Goal: Transaction & Acquisition: Purchase product/service

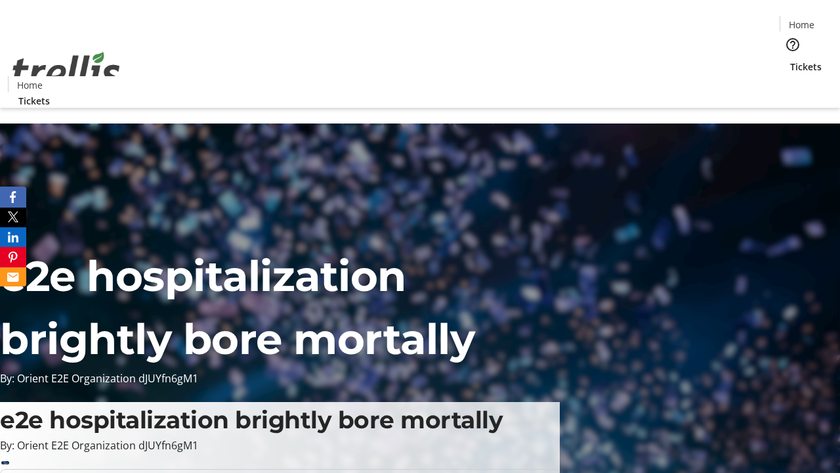
click at [790, 60] on span "Tickets" at bounding box center [806, 67] width 32 height 14
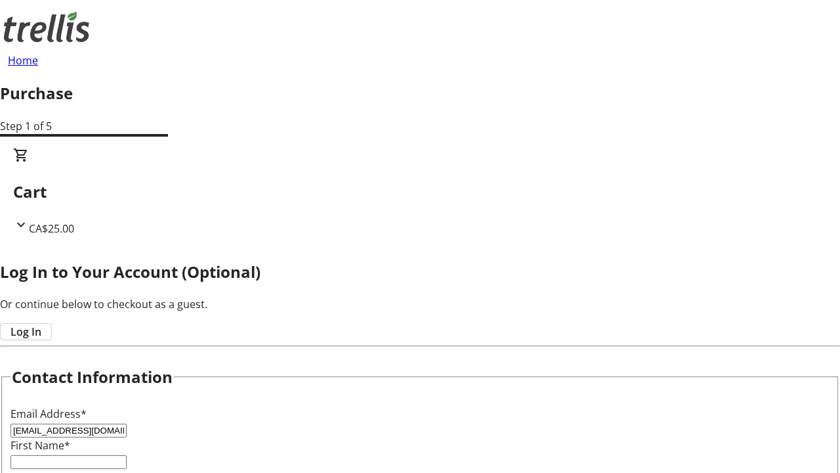
type input "[EMAIL_ADDRESS][DOMAIN_NAME]"
type input "[PERSON_NAME]"
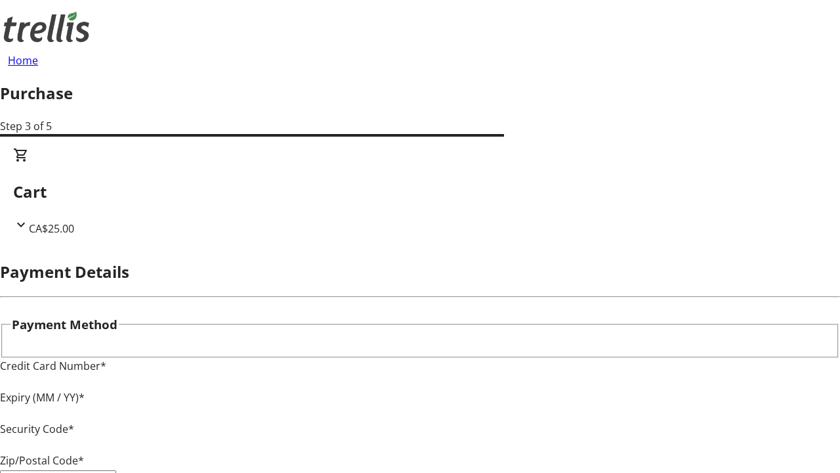
type input "V1Y 0C2"
